Goal: Navigation & Orientation: Find specific page/section

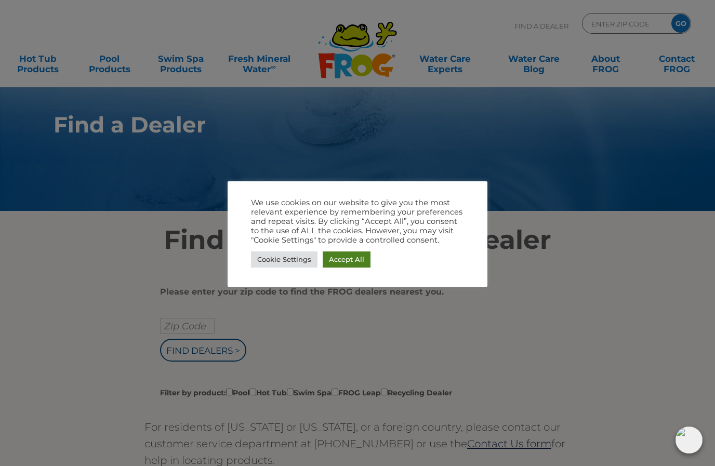
click at [340, 261] on link "Accept All" at bounding box center [347, 260] width 48 height 16
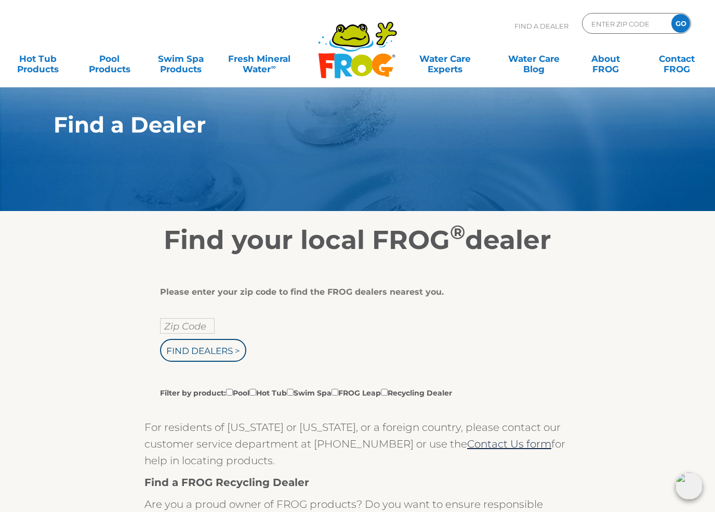
click at [183, 328] on input "Zip Code" at bounding box center [187, 326] width 55 height 16
type input "Zip Code"
click at [189, 333] on input "text" at bounding box center [187, 326] width 55 height 16
type input "97814"
click at [206, 350] on input "Find Dealers >" at bounding box center [203, 350] width 86 height 23
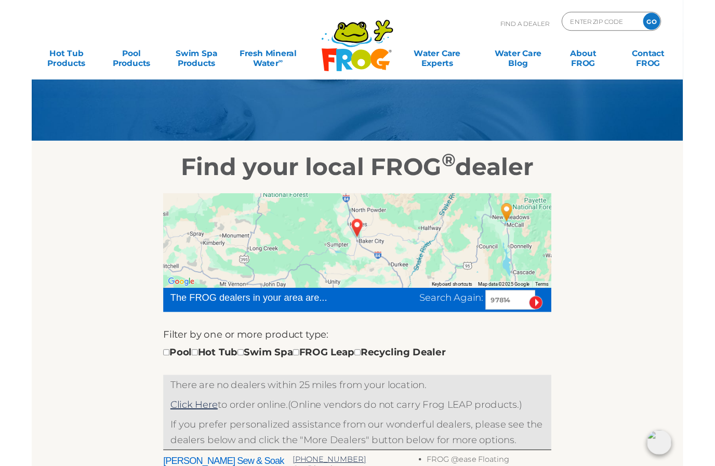
scroll to position [56, 0]
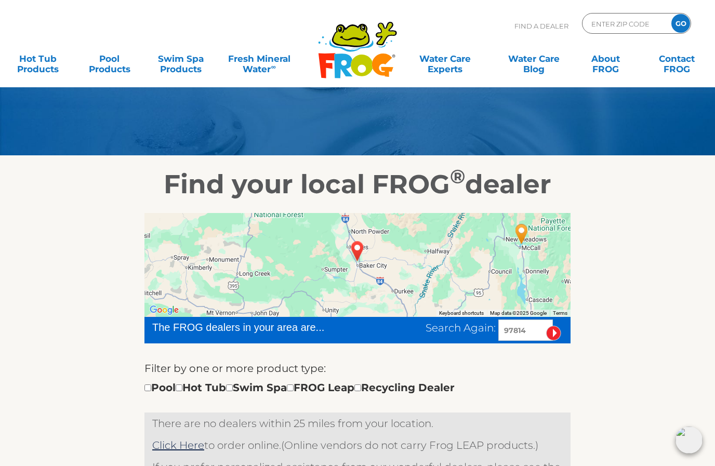
click at [462, 334] on span "Search Again:" at bounding box center [461, 328] width 70 height 12
click at [513, 330] on input "97814" at bounding box center [525, 330] width 55 height 21
type input "9"
type input "83607"
click at [553, 333] on input "image" at bounding box center [553, 333] width 15 height 15
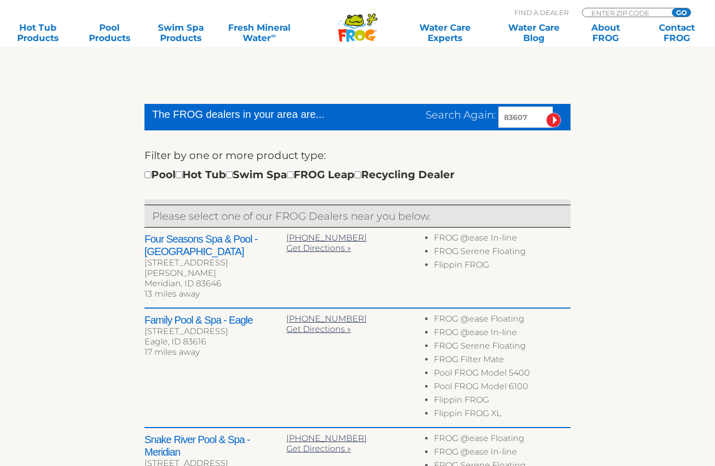
click at [548, 341] on li "FROG Serene Floating" at bounding box center [502, 348] width 137 height 14
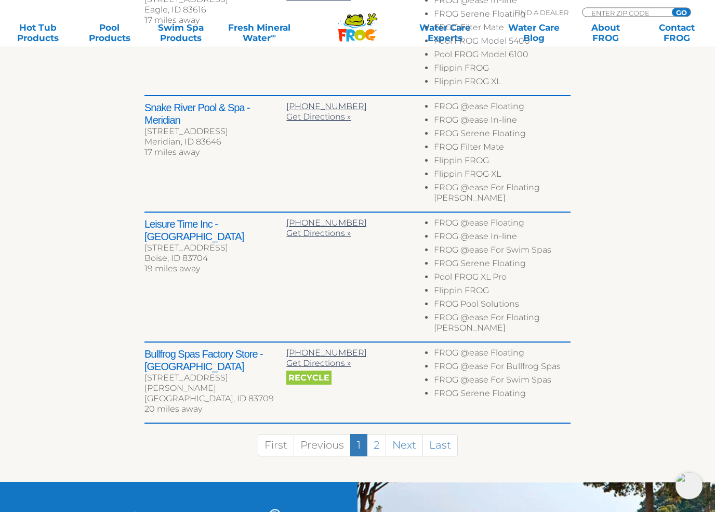
scroll to position [601, 0]
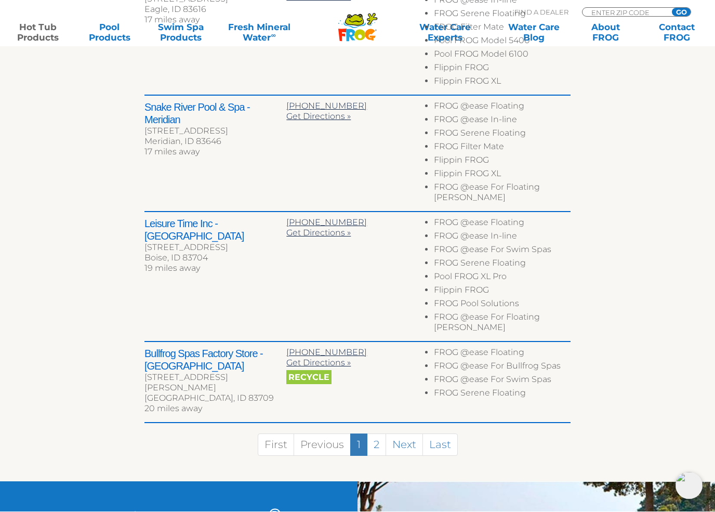
click at [40, 31] on link "Hot Tub Products" at bounding box center [38, 32] width 56 height 21
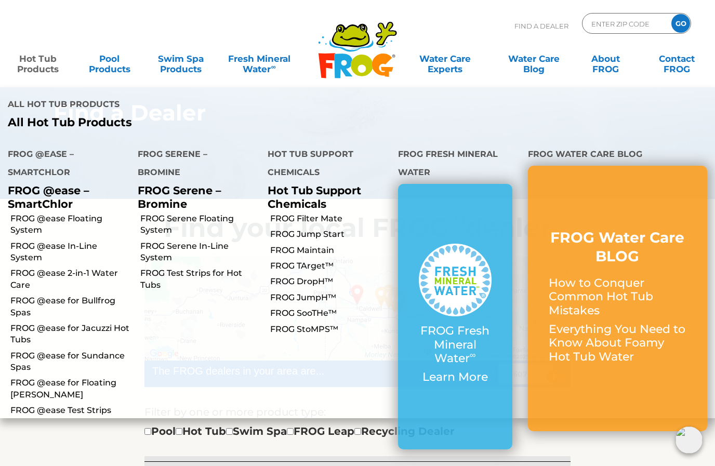
scroll to position [0, 0]
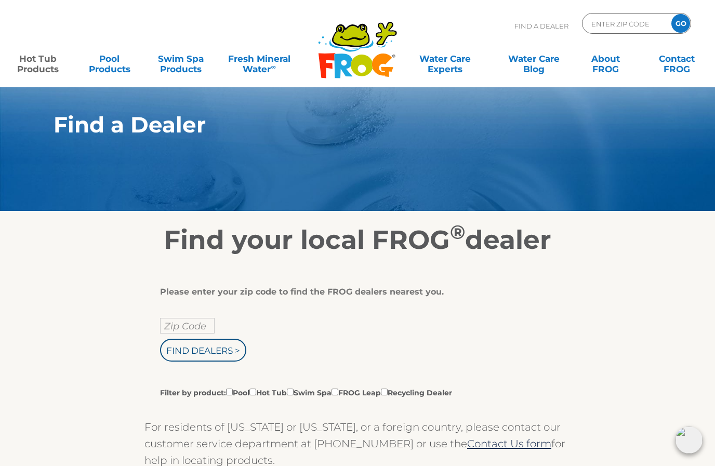
click at [37, 65] on link "Hot Tub Products" at bounding box center [38, 58] width 56 height 21
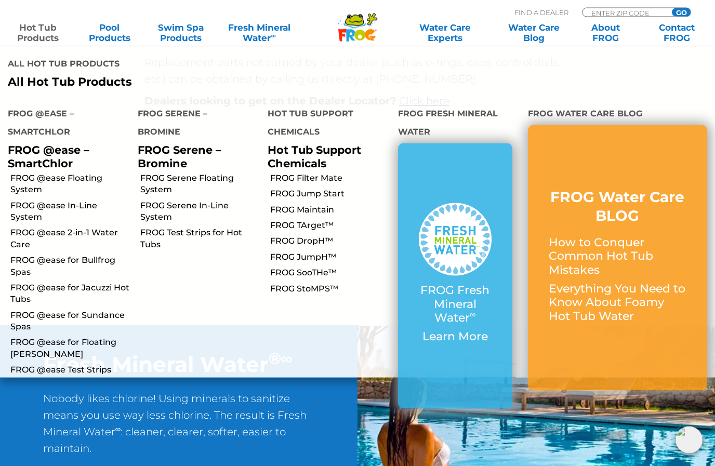
scroll to position [549, 0]
